Goal: Navigation & Orientation: Find specific page/section

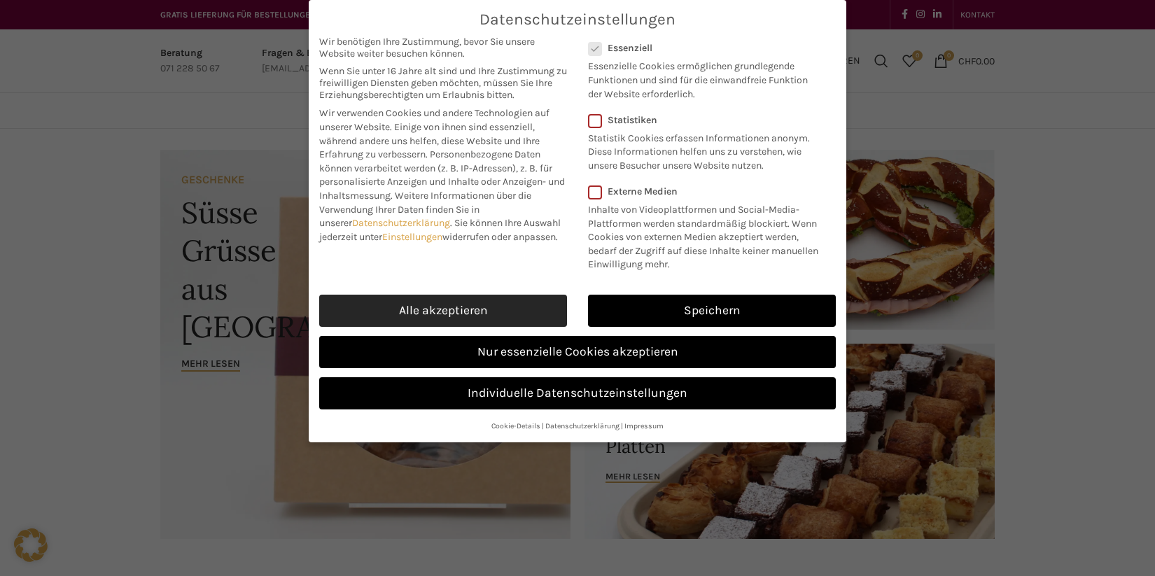
click at [421, 301] on link "Alle akzeptieren" at bounding box center [443, 311] width 248 height 32
checkbox input "true"
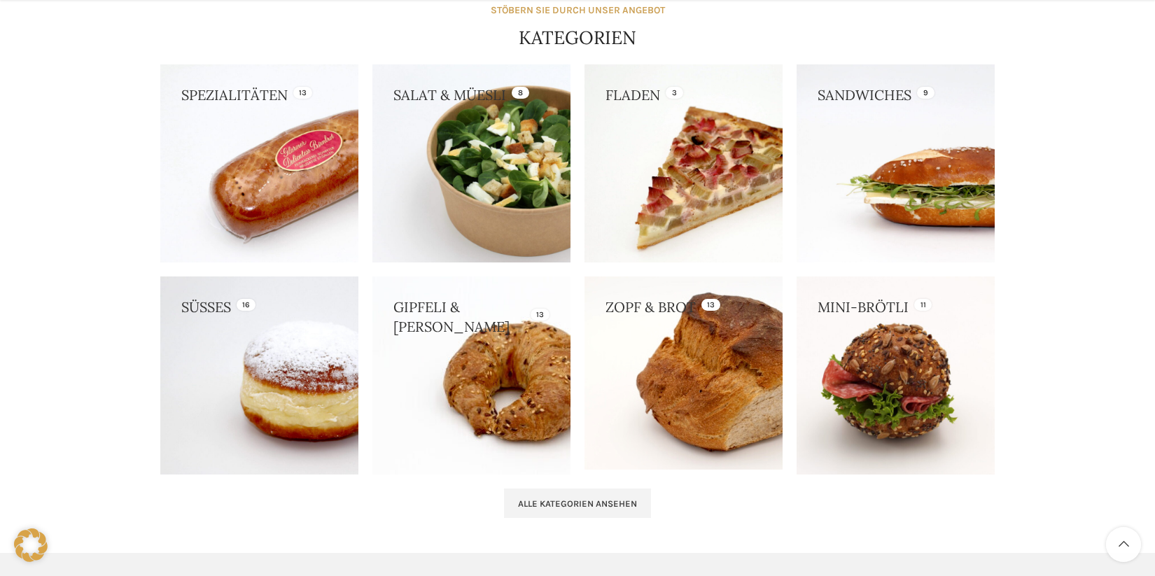
scroll to position [1238, 0]
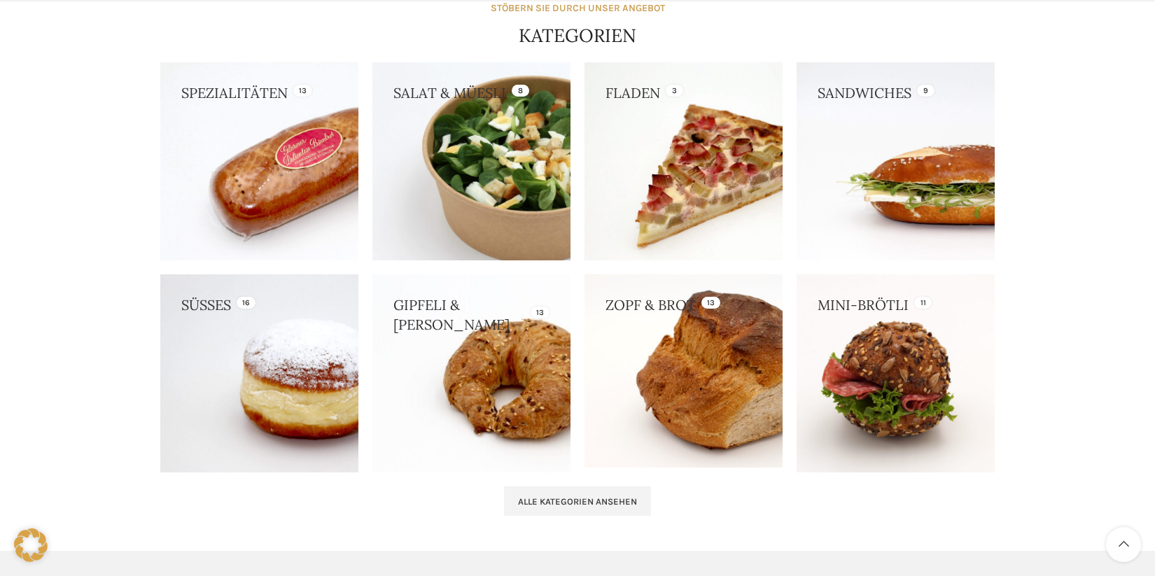
click at [475, 137] on link at bounding box center [472, 161] width 198 height 198
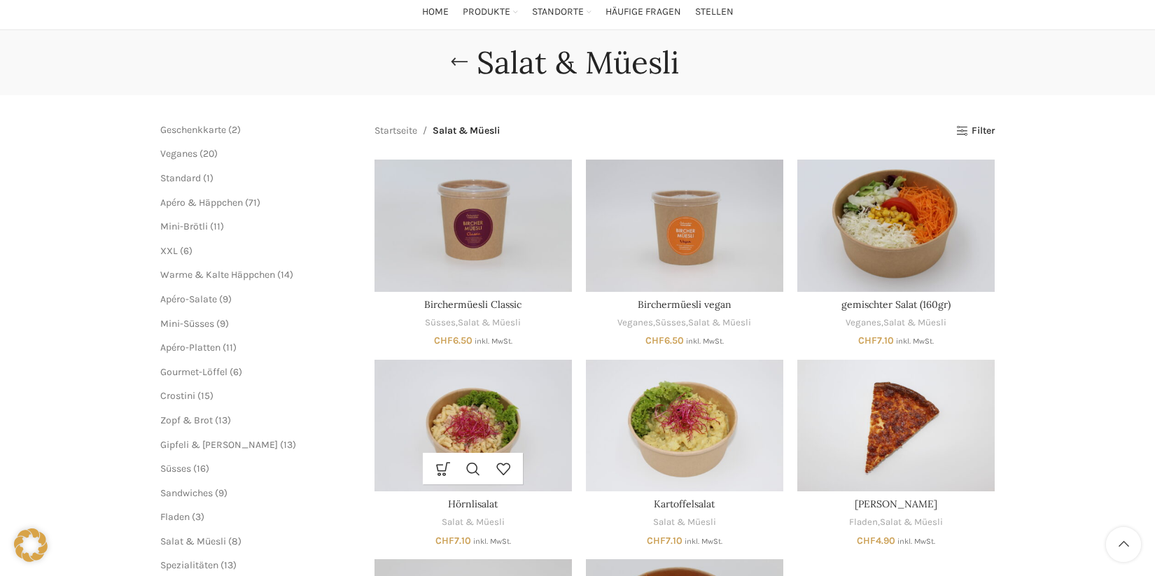
scroll to position [101, 0]
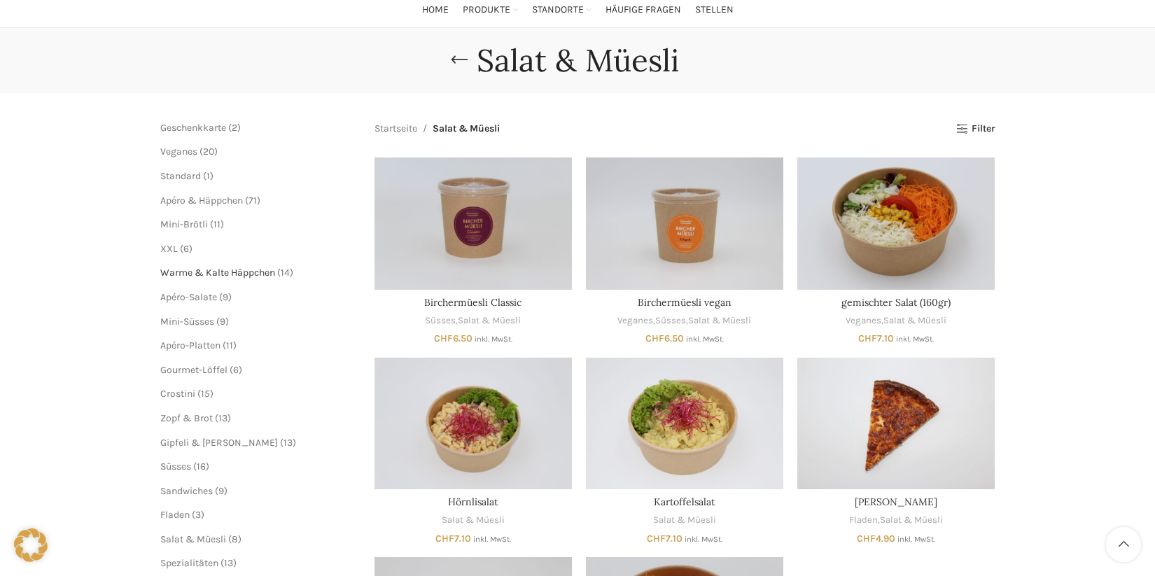
click at [247, 272] on span "Warme & Kalte Häppchen" at bounding box center [217, 273] width 115 height 12
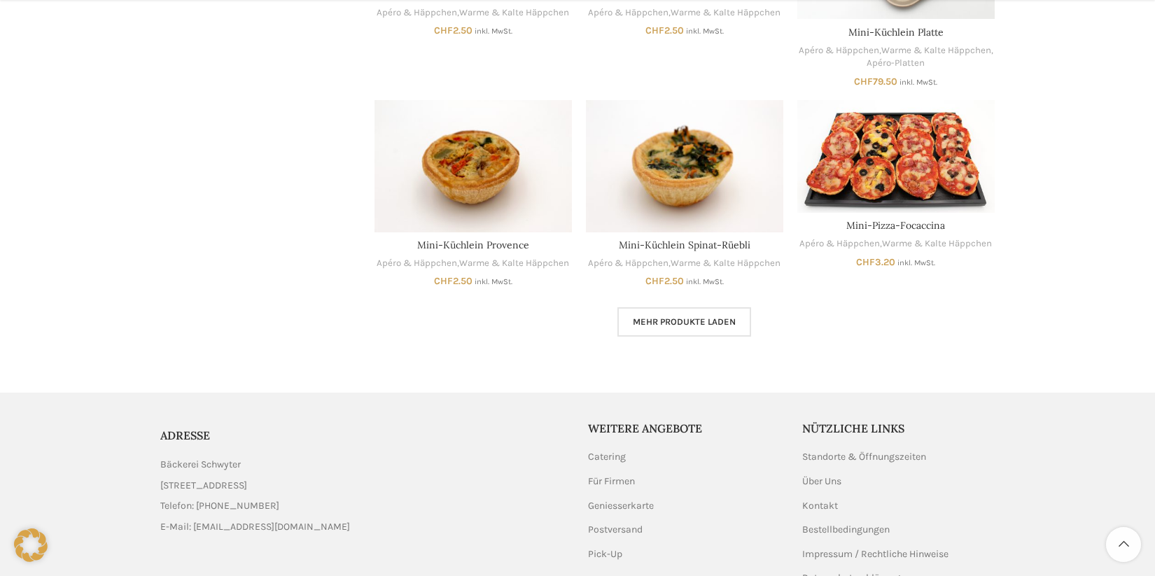
scroll to position [856, 0]
click at [664, 319] on span "Mehr Produkte laden" at bounding box center [684, 321] width 103 height 11
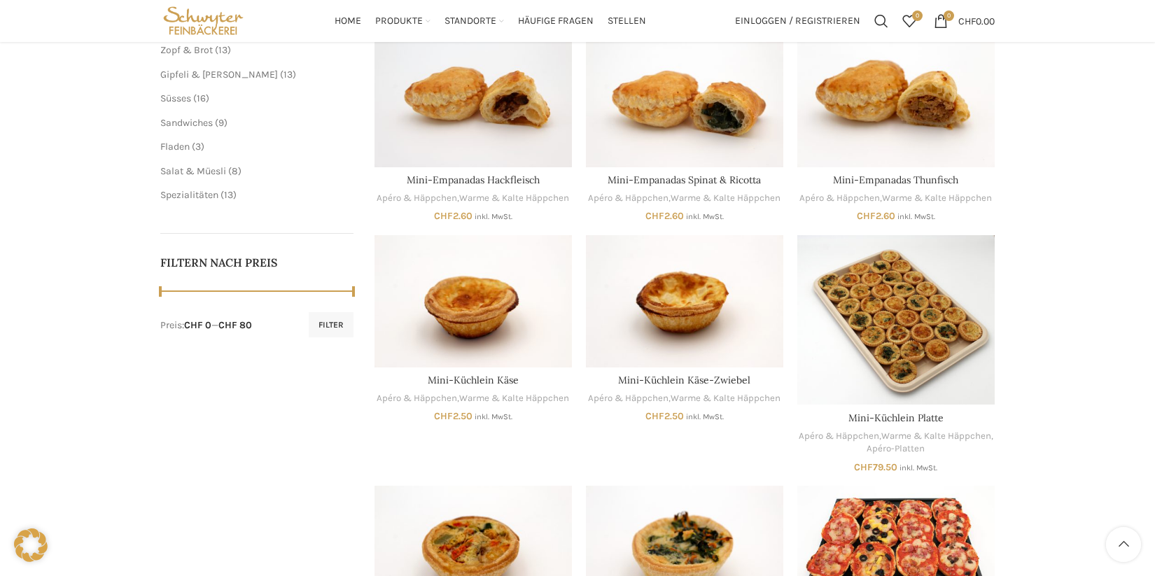
scroll to position [418, 0]
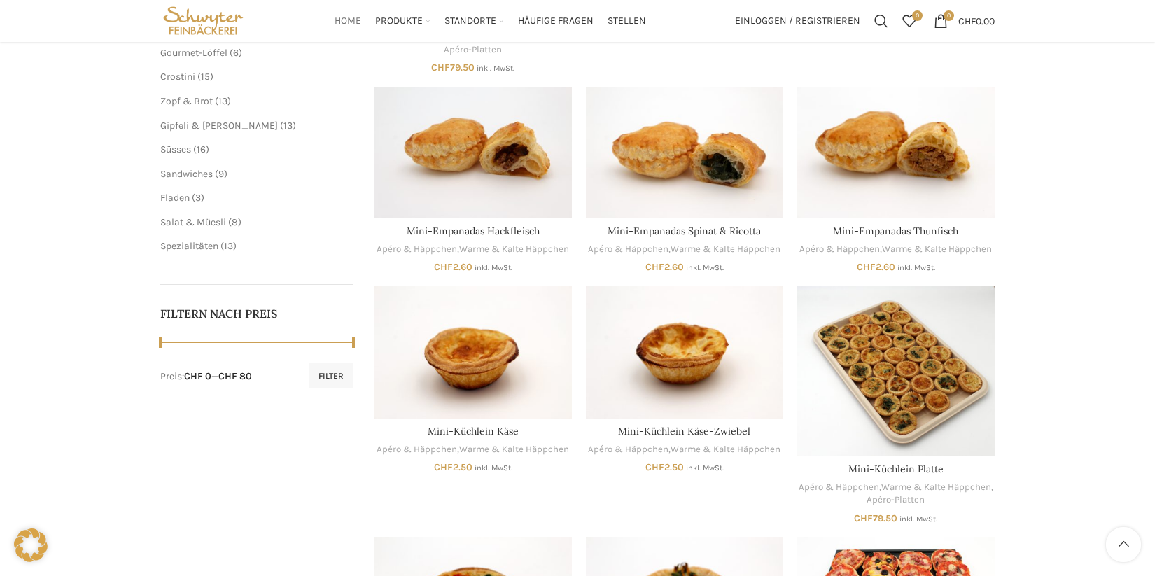
click at [352, 21] on span "Home" at bounding box center [348, 21] width 27 height 13
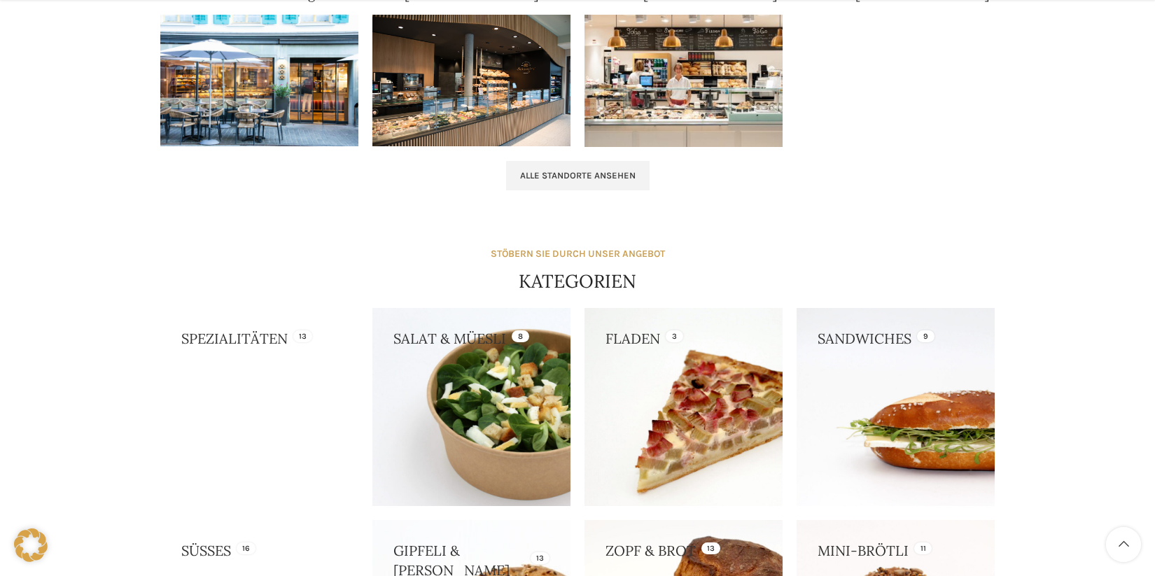
scroll to position [1003, 0]
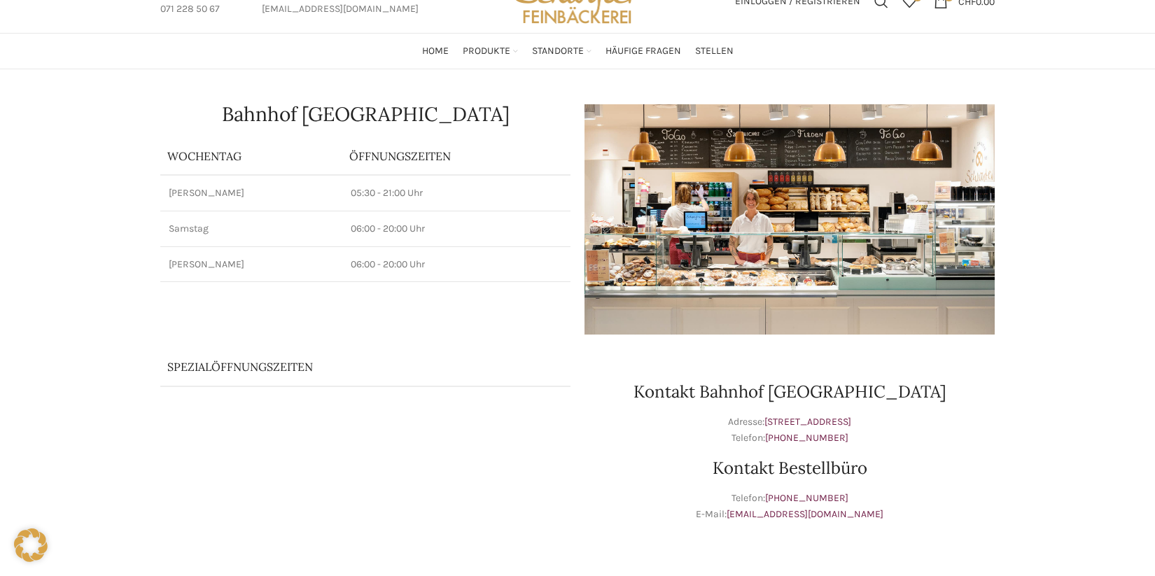
scroll to position [63, 0]
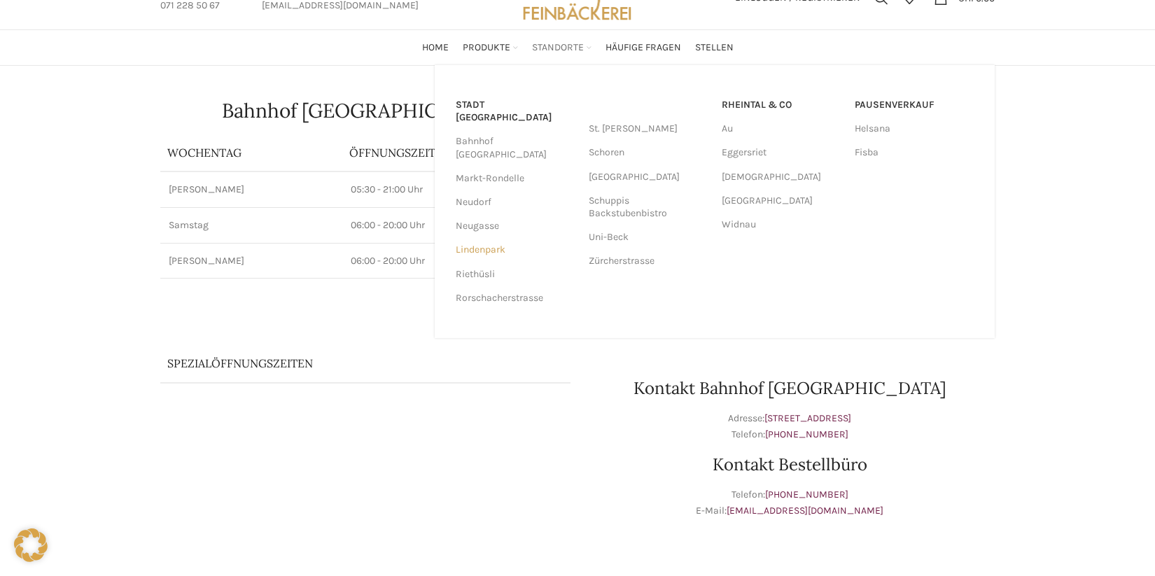
click at [480, 238] on link "Lindenpark" at bounding box center [515, 250] width 119 height 24
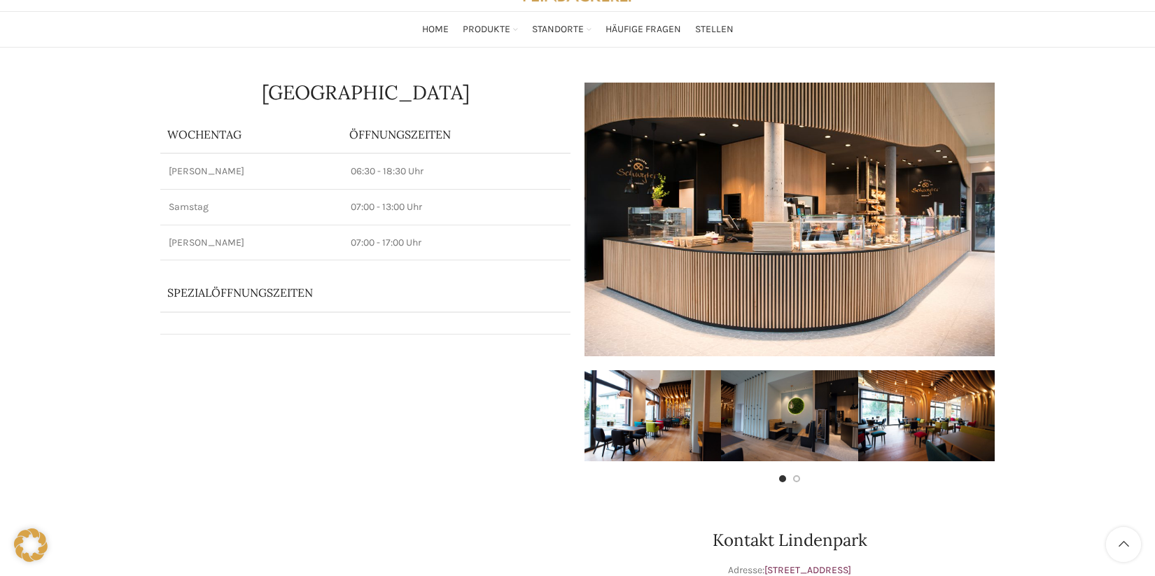
scroll to position [80, 0]
